Goal: Transaction & Acquisition: Obtain resource

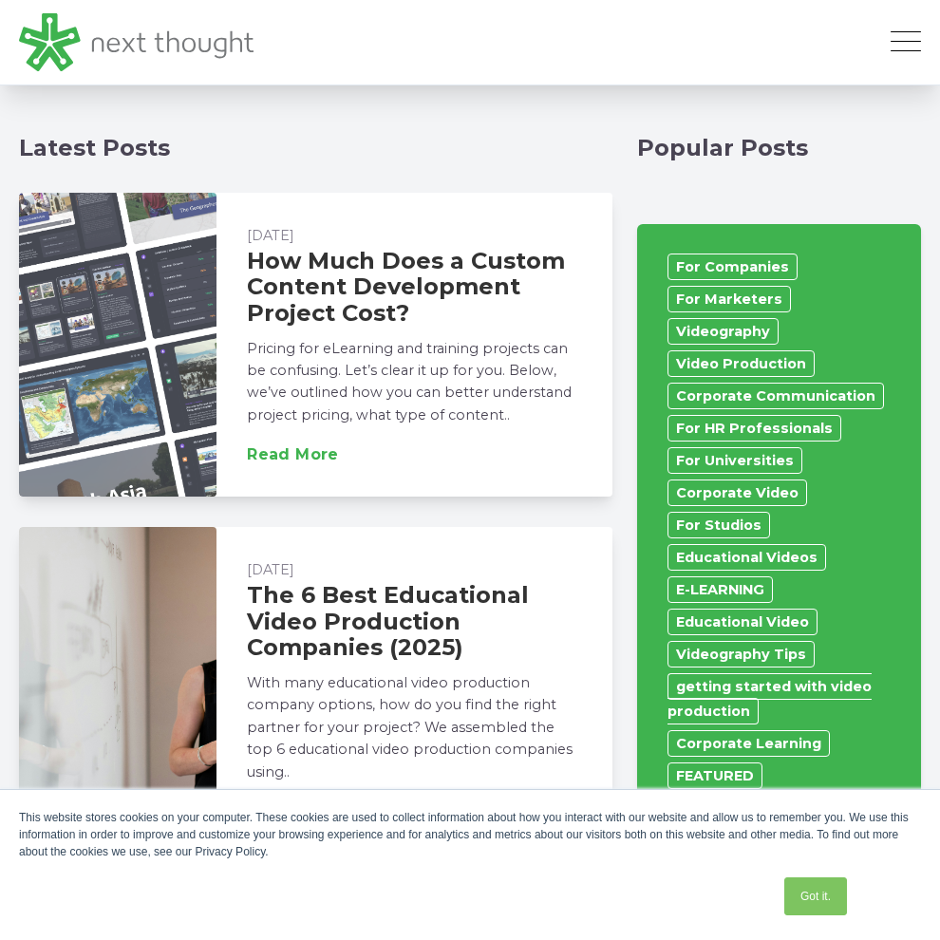
scroll to position [949, 0]
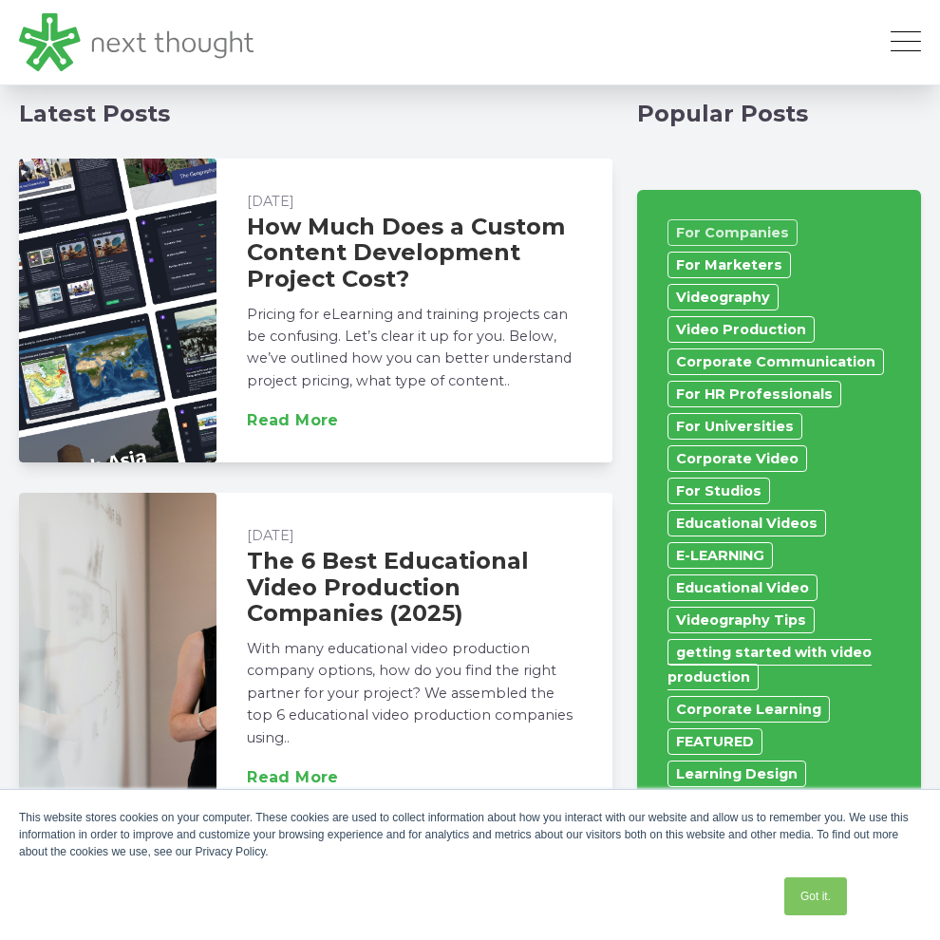
click at [702, 219] on link "For Companies" at bounding box center [732, 232] width 130 height 27
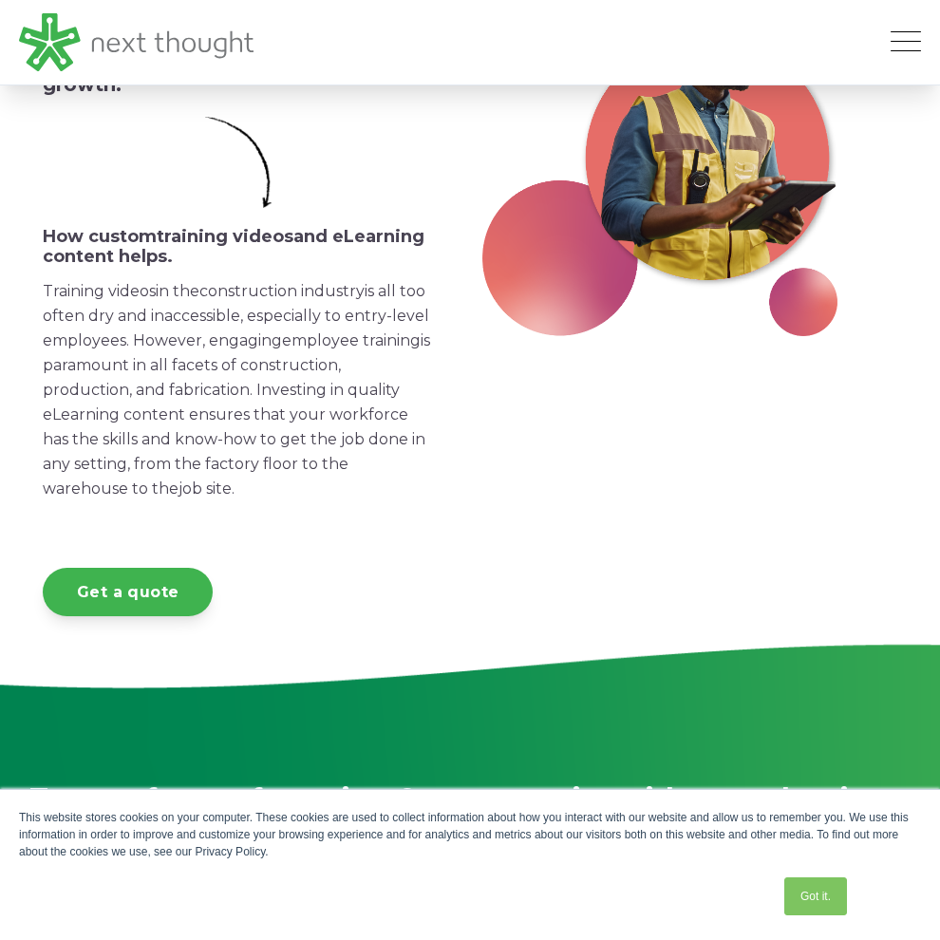
scroll to position [570, 0]
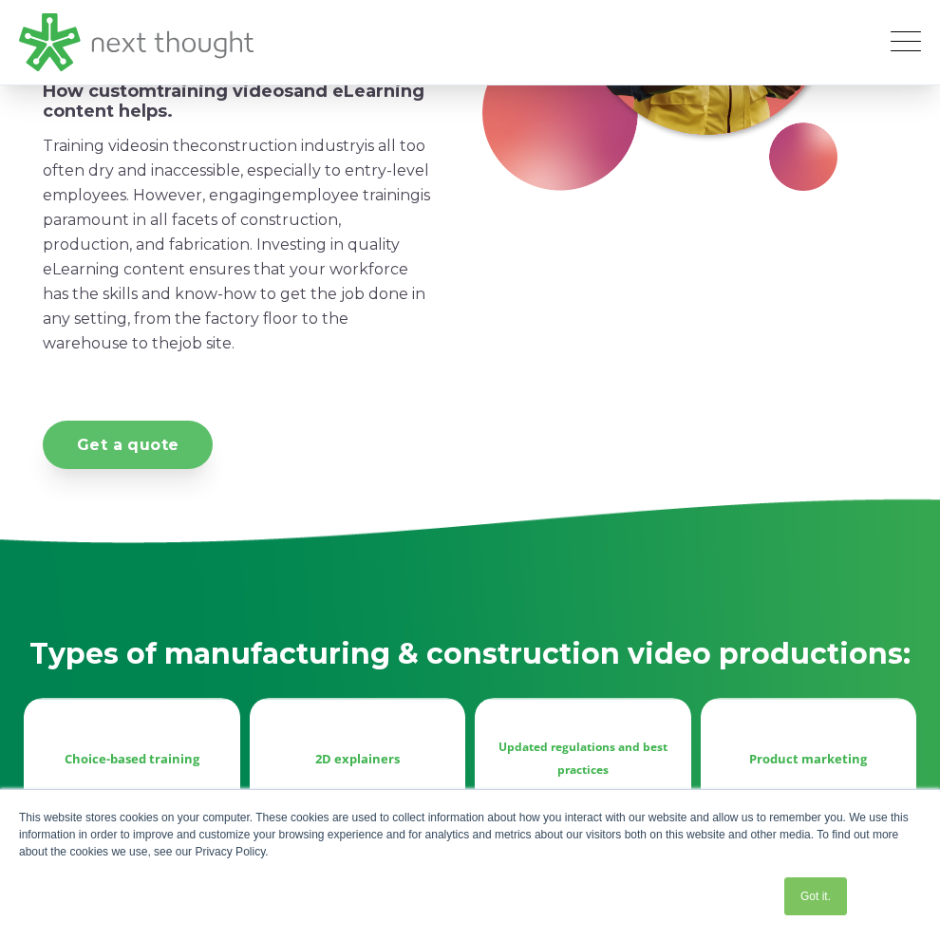
click at [162, 469] on link "Get a quote" at bounding box center [128, 445] width 170 height 48
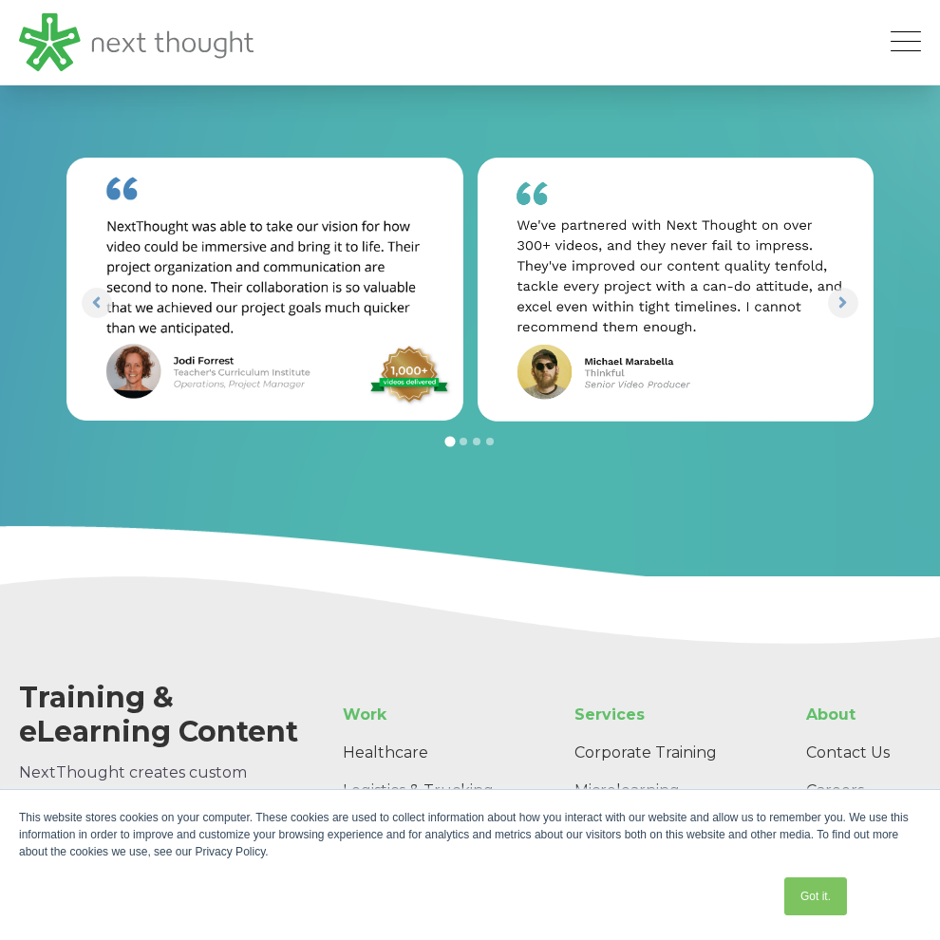
scroll to position [2195, 0]
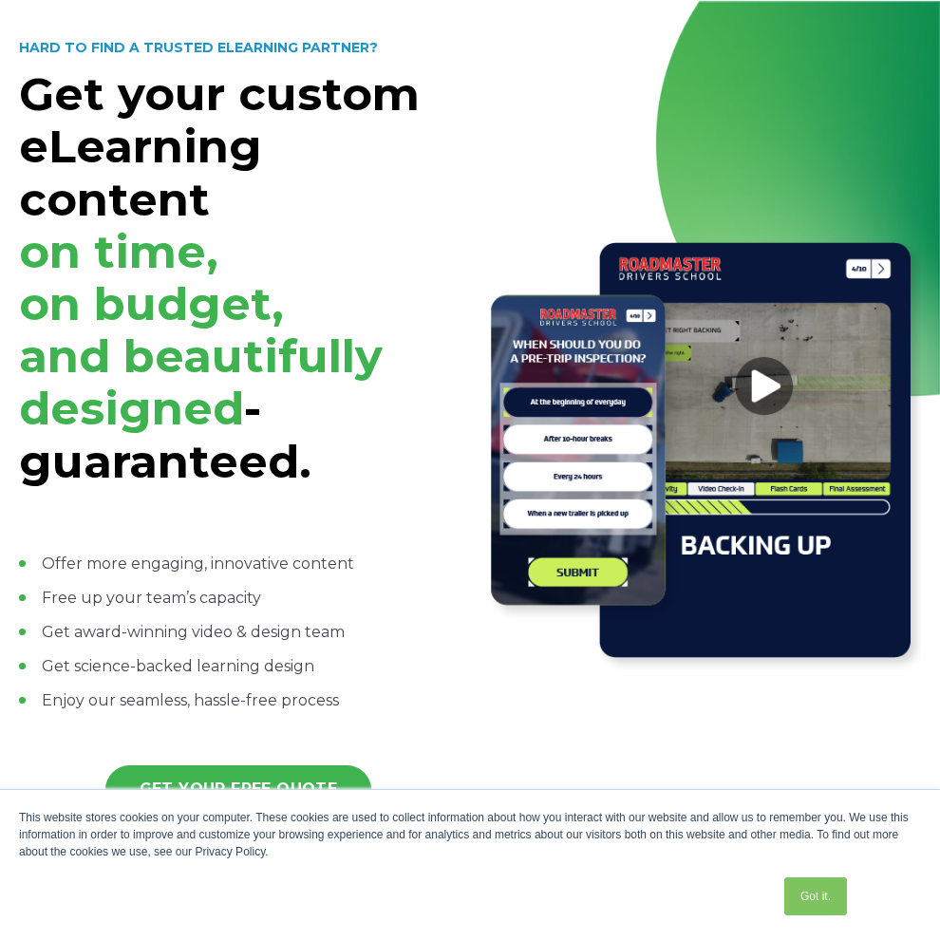
click at [740, 421] on img at bounding box center [701, 450] width 439 height 439
click at [751, 417] on img at bounding box center [701, 450] width 439 height 439
click at [549, 591] on img at bounding box center [701, 450] width 439 height 439
click at [742, 420] on img at bounding box center [701, 450] width 439 height 439
click at [742, 414] on img at bounding box center [701, 450] width 439 height 439
